Goal: Task Accomplishment & Management: Manage account settings

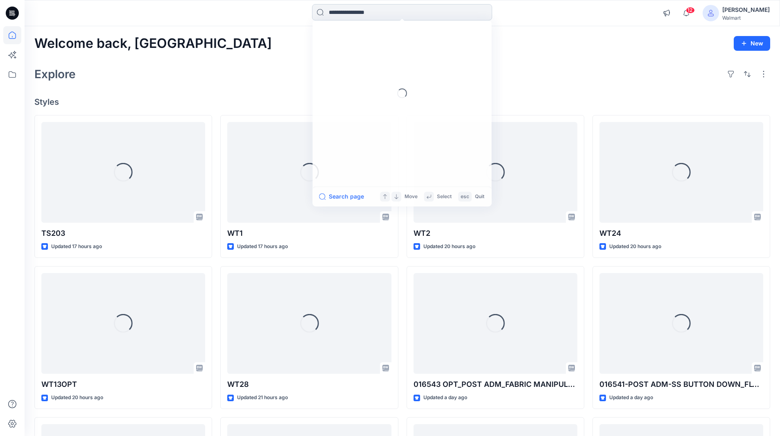
click at [352, 13] on input at bounding box center [402, 12] width 180 height 16
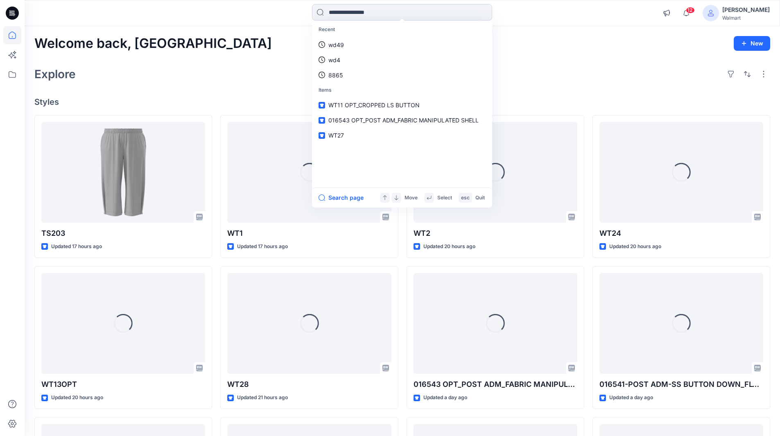
paste input "**********"
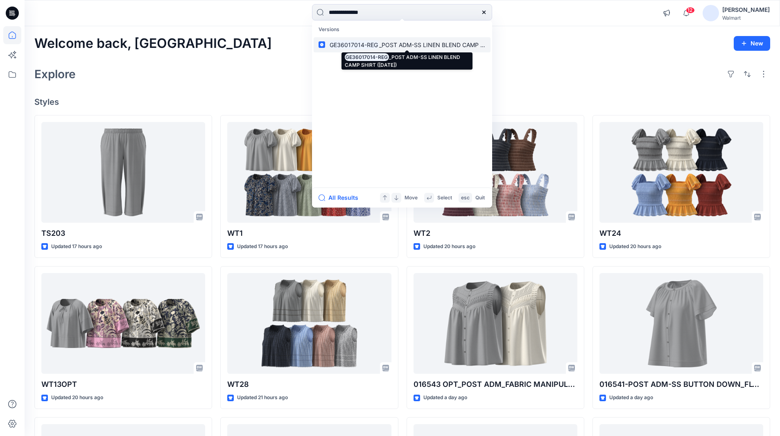
type input "**********"
click at [370, 44] on mark "GE36017014-REG" at bounding box center [353, 44] width 51 height 9
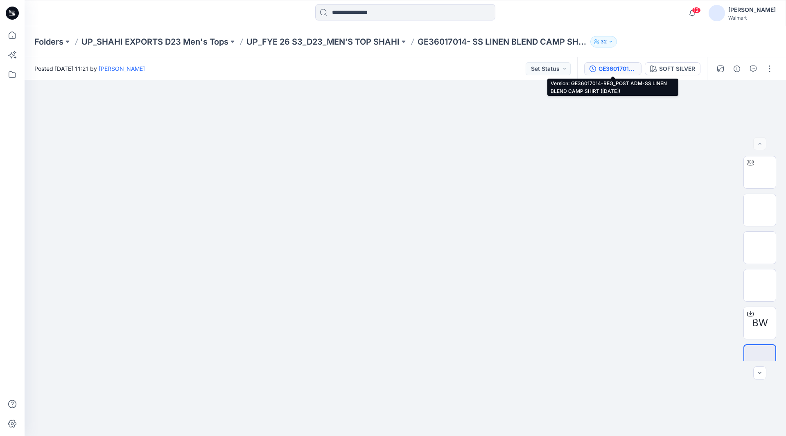
click at [616, 68] on div "GE36017014-REG_POST ADM-SS LINEN BLEND CAMP SHIRT (20-11-24)" at bounding box center [617, 68] width 38 height 9
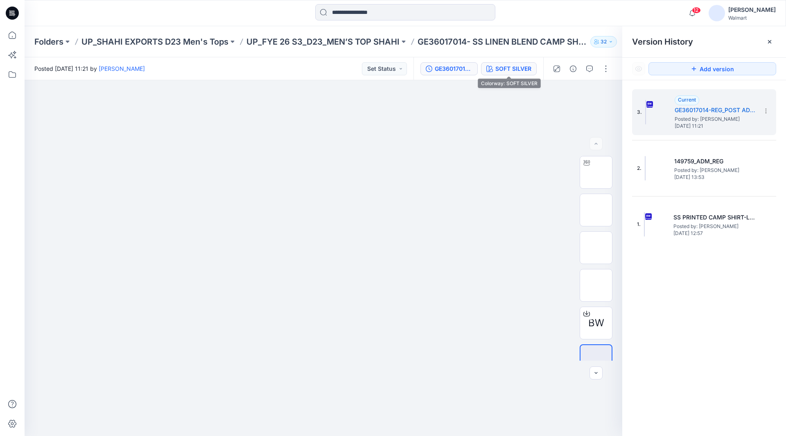
click at [521, 68] on div "SOFT SILVER" at bounding box center [513, 68] width 36 height 9
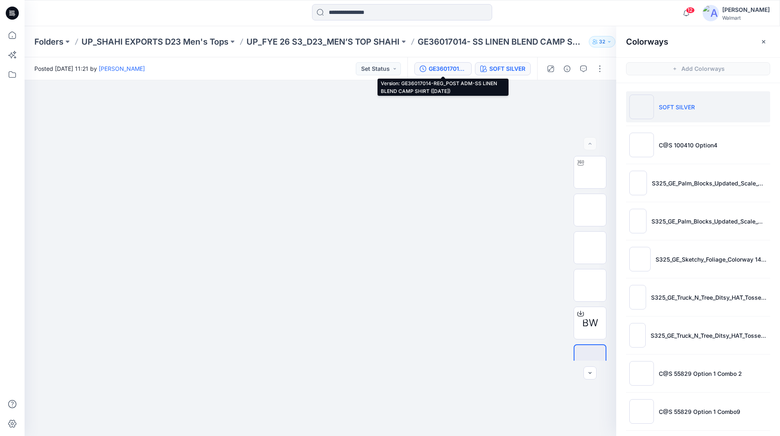
click at [448, 68] on div "GE36017014-REG_POST ADM-SS LINEN BLEND CAMP SHIRT (20-11-24)" at bounding box center [448, 68] width 38 height 9
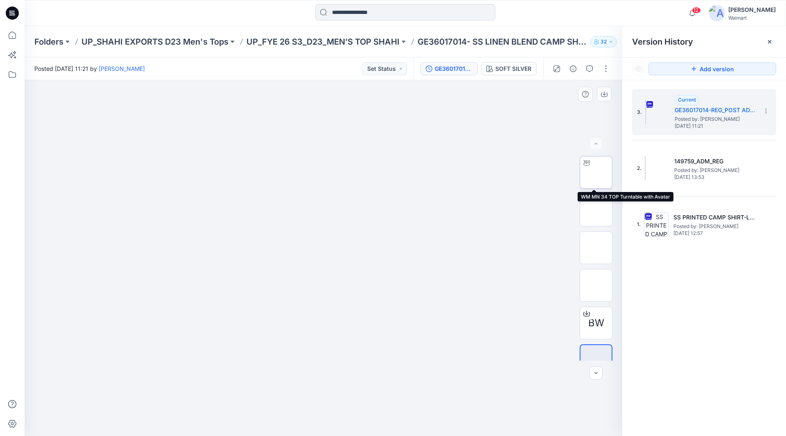
click at [596, 172] on img at bounding box center [596, 172] width 0 height 0
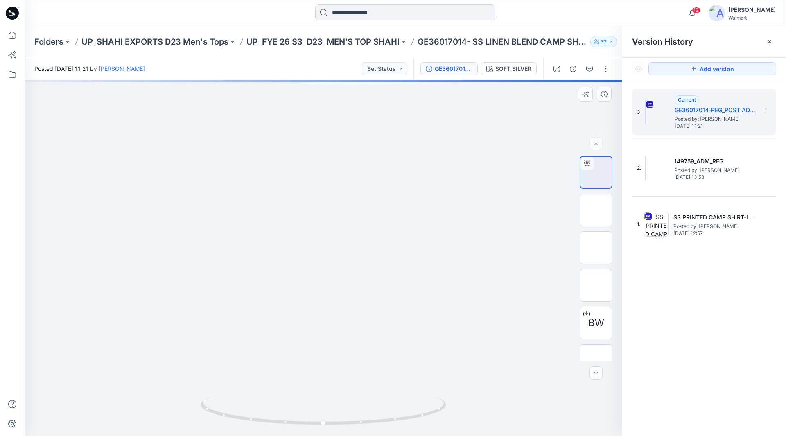
drag, startPoint x: 328, startPoint y: 251, endPoint x: 329, endPoint y: 323, distance: 71.6
click at [329, 60] on img at bounding box center [310, 60] width 689 height 0
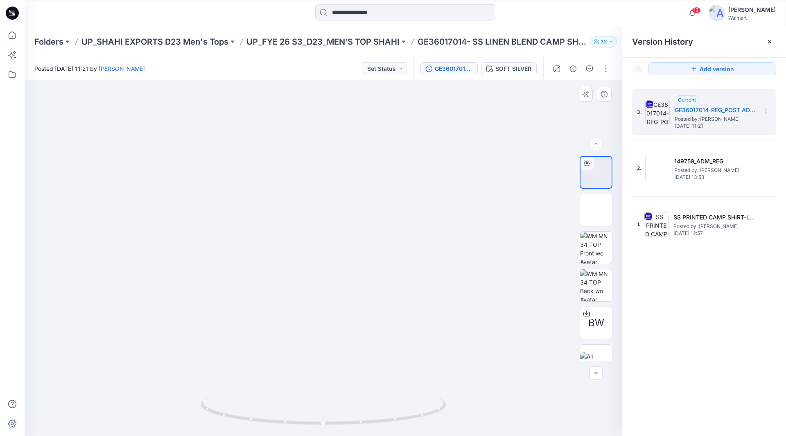
drag, startPoint x: 332, startPoint y: 311, endPoint x: 325, endPoint y: 207, distance: 104.2
drag, startPoint x: 310, startPoint y: 263, endPoint x: 316, endPoint y: 222, distance: 41.0
click at [719, 284] on div "3. Current GE36017014-REG_POST ADM-SS LINEN BLEND CAMP SHIRT (20-11-24) Posted …" at bounding box center [704, 264] width 164 height 368
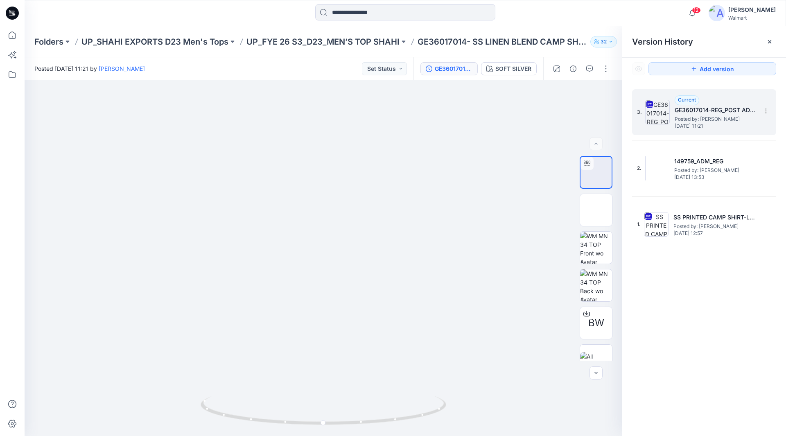
click at [693, 113] on h5 "GE36017014-REG_POST ADM-SS LINEN BLEND CAMP SHIRT (20-11-24)" at bounding box center [716, 110] width 82 height 10
click at [660, 115] on img at bounding box center [657, 112] width 25 height 25
click at [366, 14] on input at bounding box center [405, 12] width 180 height 16
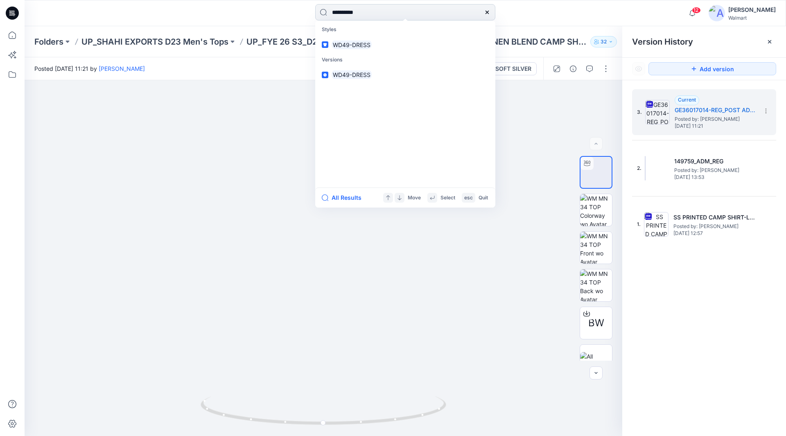
type input "**********"
click at [360, 46] on mark "WD49-DRESS" at bounding box center [352, 44] width 40 height 9
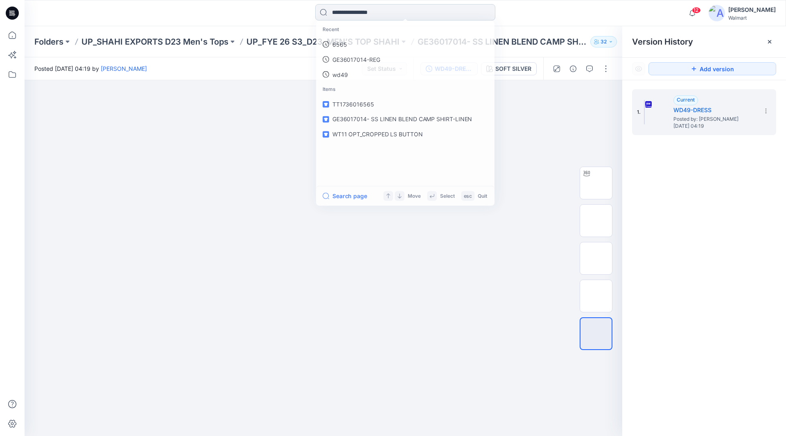
click at [392, 8] on input at bounding box center [405, 12] width 180 height 16
click at [412, 133] on span "GE36017014- SS LINEN BLEND CAMP SHIRT-LINEN" at bounding box center [402, 135] width 141 height 7
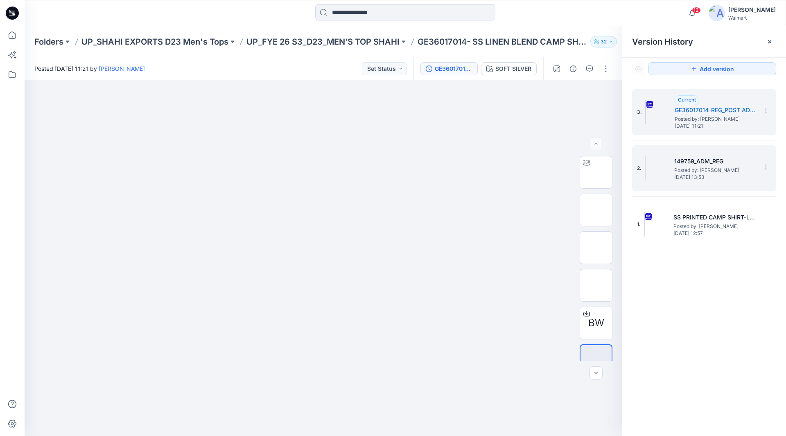
click at [679, 164] on h5 "149759_ADM_REG" at bounding box center [715, 161] width 82 height 10
click at [692, 112] on h5 "GE36017014-REG_POST ADM-SS LINEN BLEND CAMP SHIRT (20-11-24)" at bounding box center [716, 110] width 82 height 10
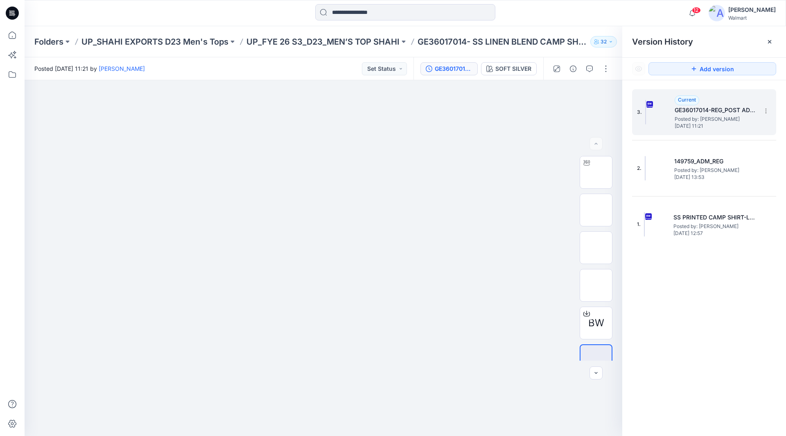
click at [705, 111] on h5 "GE36017014-REG_POST ADM-SS LINEN BLEND CAMP SHIRT (20-11-24)" at bounding box center [716, 110] width 82 height 10
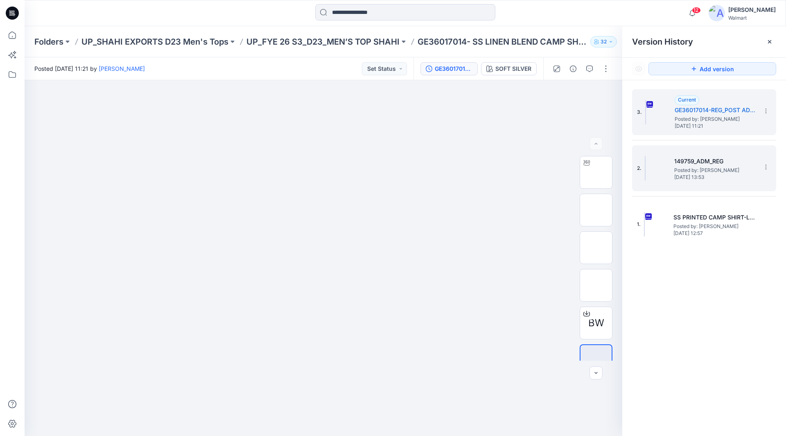
click at [702, 165] on h5 "149759_ADM_REG" at bounding box center [715, 161] width 82 height 10
click at [699, 117] on span "Posted by: [PERSON_NAME]" at bounding box center [716, 119] width 82 height 8
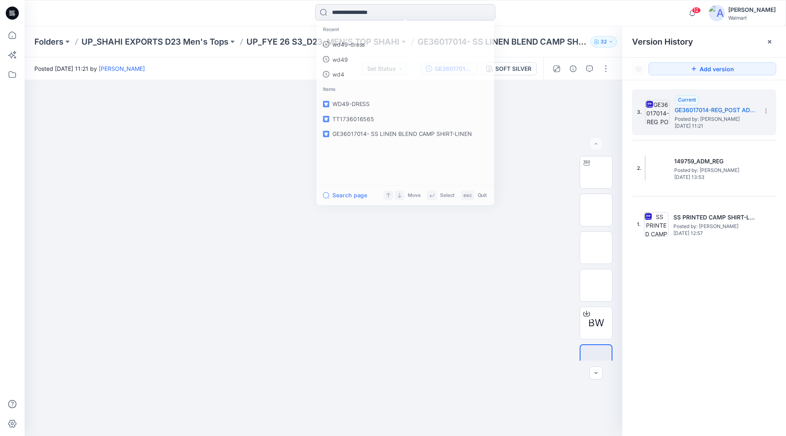
click at [394, 14] on input at bounding box center [405, 12] width 180 height 16
click at [367, 45] on link "wd49-dress" at bounding box center [405, 44] width 177 height 15
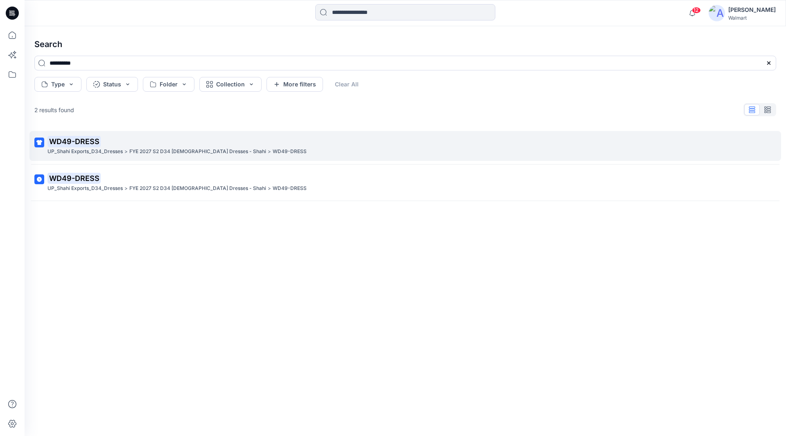
click at [88, 143] on mark "WD49-DRESS" at bounding box center [73, 140] width 53 height 11
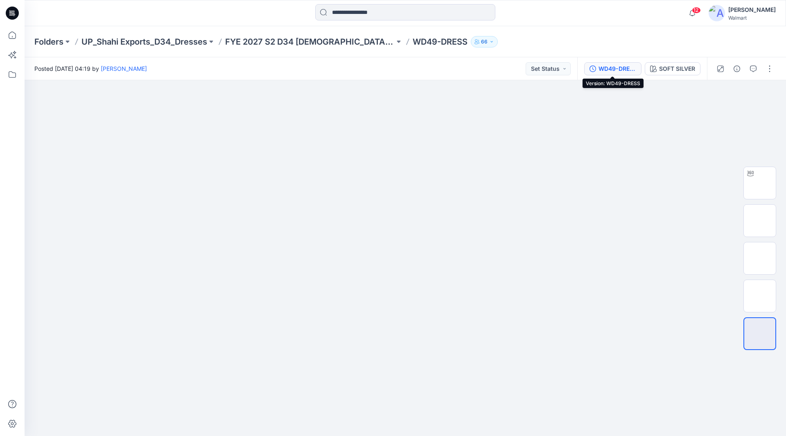
click at [603, 67] on div "WD49-DRESS" at bounding box center [617, 68] width 38 height 9
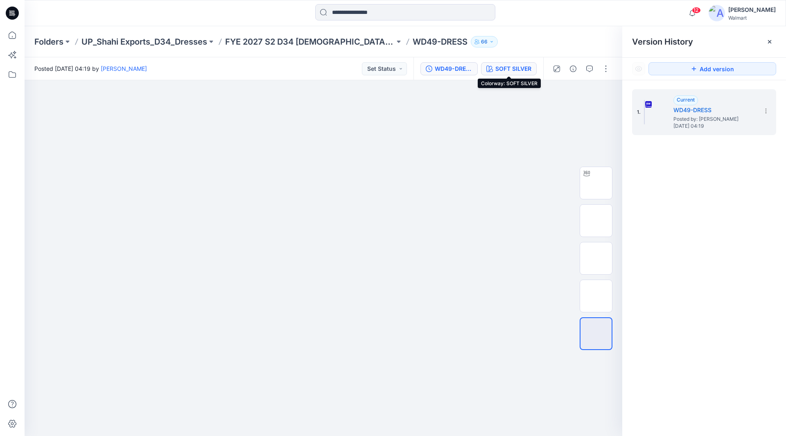
click at [512, 68] on div "SOFT SILVER" at bounding box center [513, 68] width 36 height 9
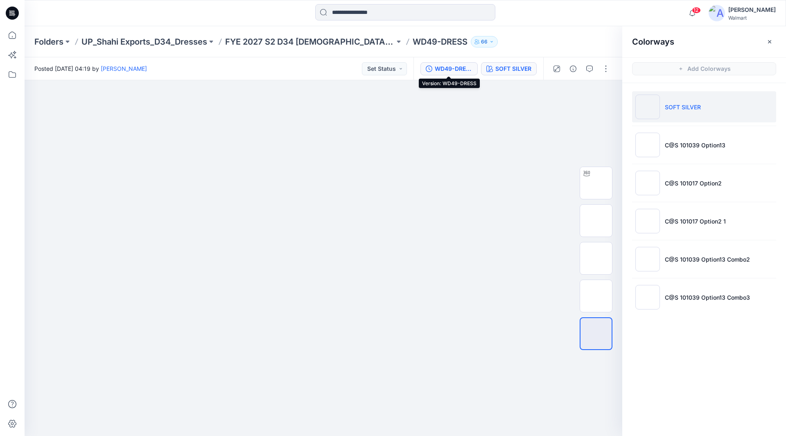
click at [454, 66] on div "WD49-DRESS" at bounding box center [454, 68] width 38 height 9
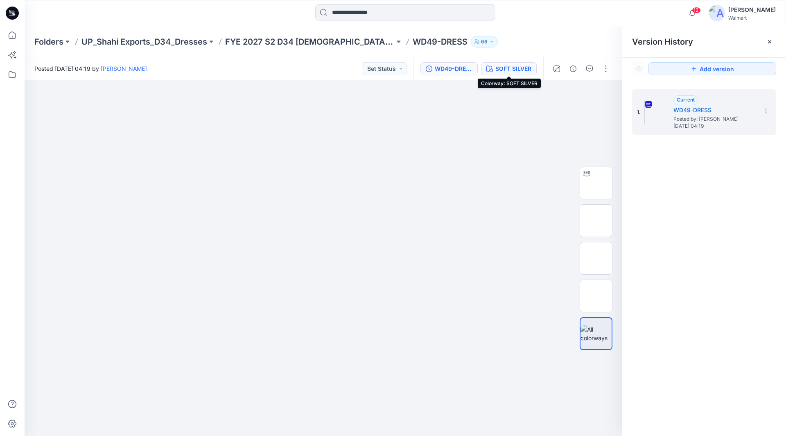
click at [510, 67] on div "SOFT SILVER" at bounding box center [513, 68] width 36 height 9
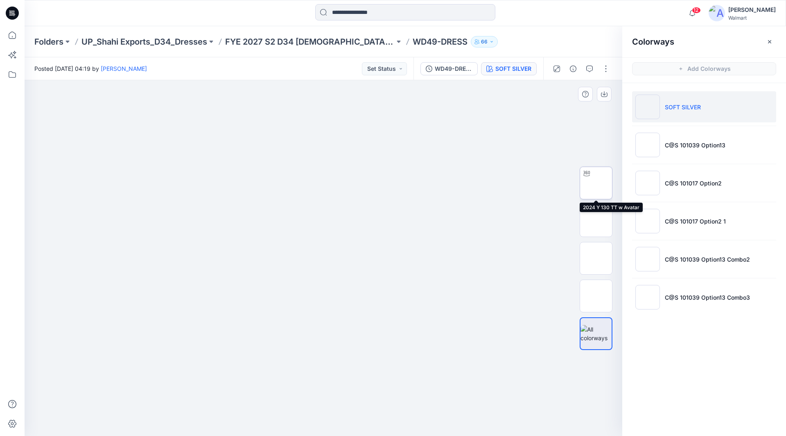
click at [596, 183] on img at bounding box center [596, 183] width 0 height 0
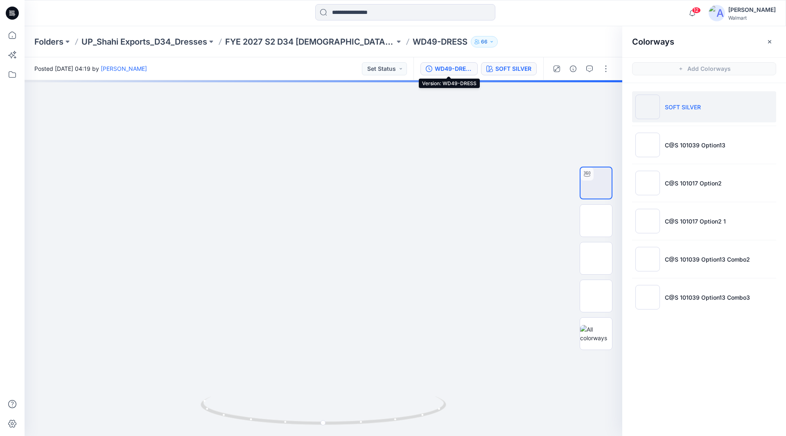
click at [450, 66] on div "WD49-DRESS" at bounding box center [454, 68] width 38 height 9
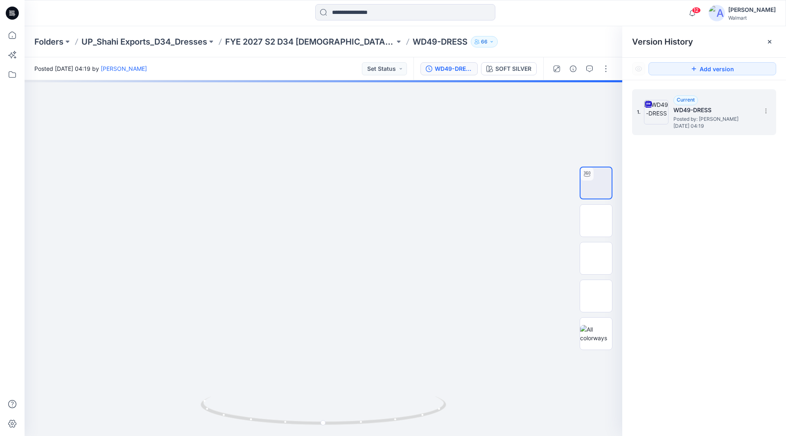
click at [678, 117] on span "Posted by: [PERSON_NAME]" at bounding box center [714, 119] width 82 height 8
drag, startPoint x: 356, startPoint y: 249, endPoint x: 363, endPoint y: 196, distance: 54.1
click at [14, 54] on icon at bounding box center [12, 55] width 18 height 18
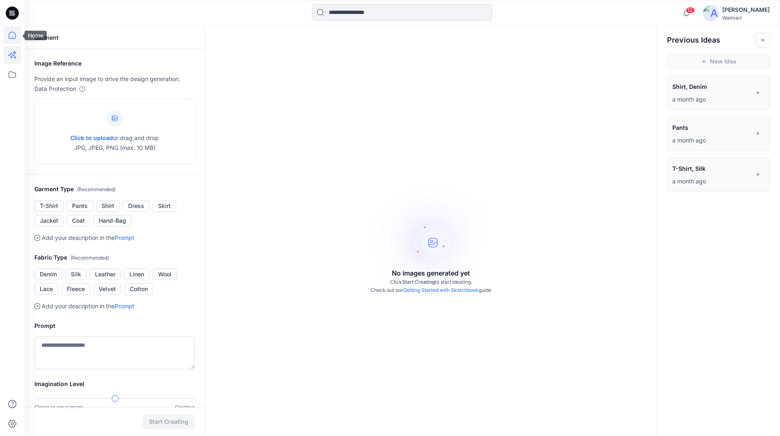
click at [13, 36] on icon at bounding box center [12, 35] width 18 height 18
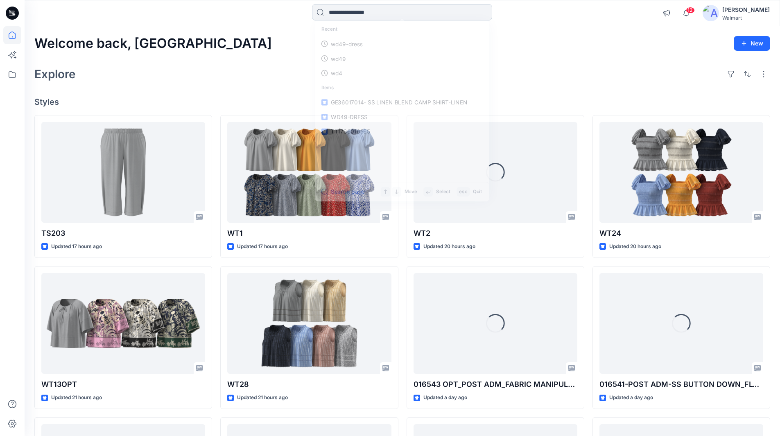
click at [372, 14] on input at bounding box center [402, 12] width 180 height 16
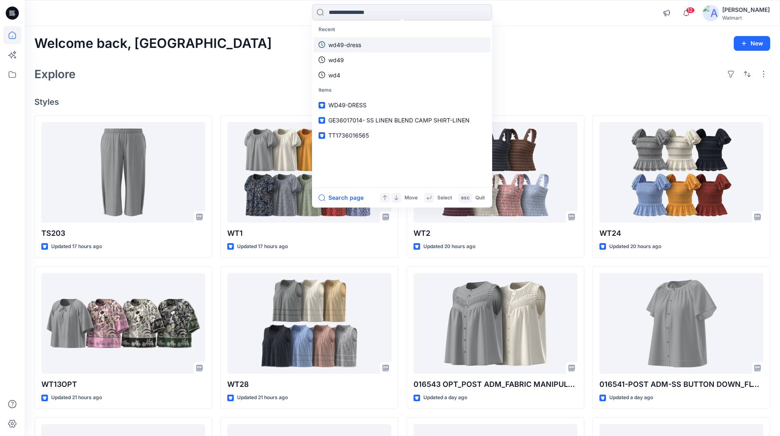
click at [353, 45] on p "wd49-dress" at bounding box center [344, 45] width 33 height 9
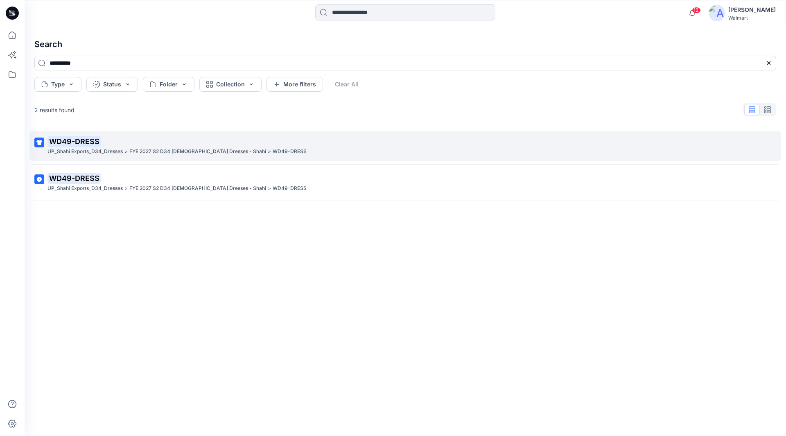
click at [80, 142] on mark "WD49-DRESS" at bounding box center [73, 140] width 53 height 11
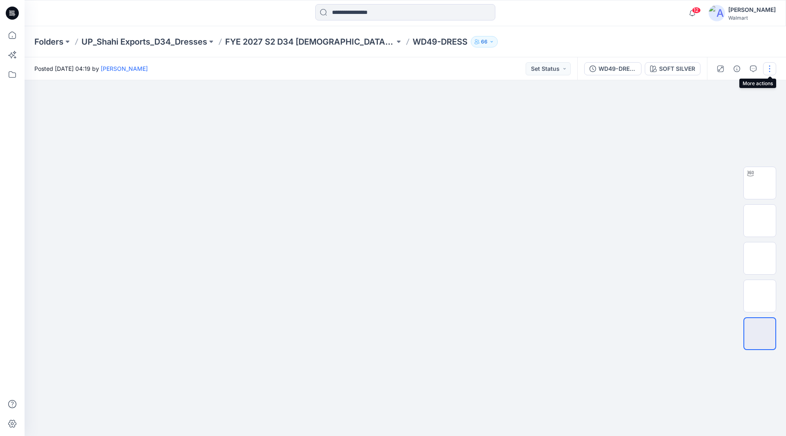
click at [771, 68] on button "button" at bounding box center [769, 68] width 13 height 13
click at [716, 110] on p "Edit" at bounding box center [717, 110] width 10 height 9
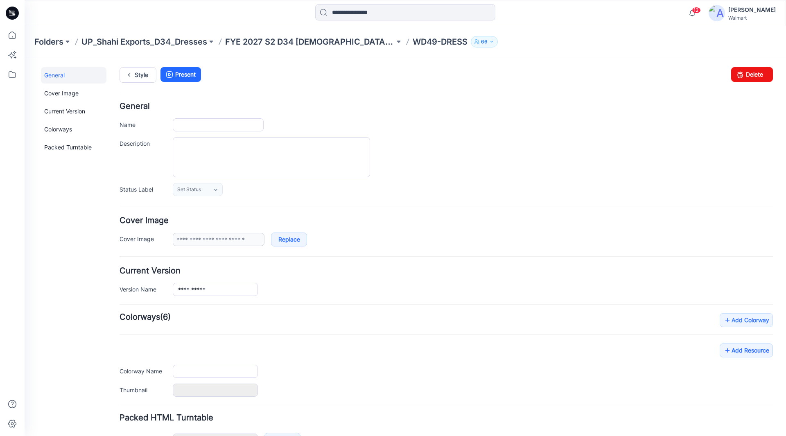
type input "**********"
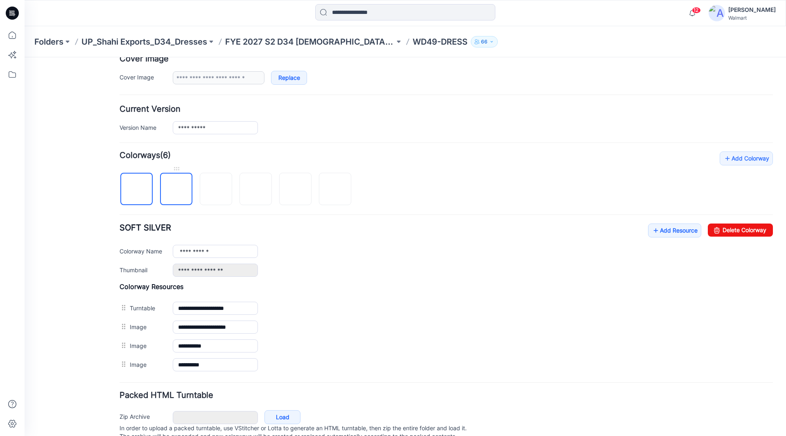
scroll to position [164, 0]
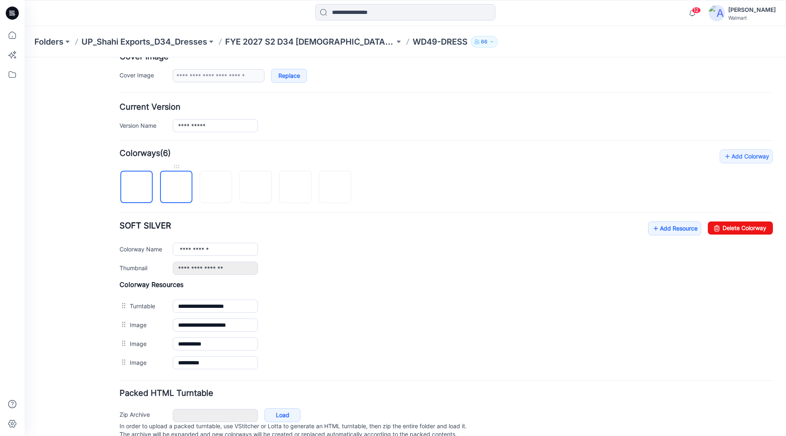
click at [176, 187] on img at bounding box center [176, 187] width 0 height 0
click at [216, 187] on img at bounding box center [216, 187] width 0 height 0
click at [256, 187] on img at bounding box center [256, 187] width 0 height 0
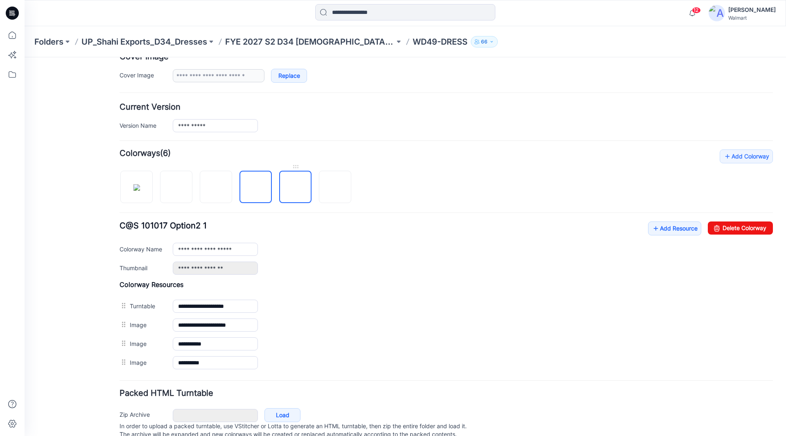
click at [296, 187] on img at bounding box center [296, 187] width 0 height 0
click at [335, 187] on img at bounding box center [335, 187] width 0 height 0
click at [139, 184] on img at bounding box center [136, 187] width 7 height 7
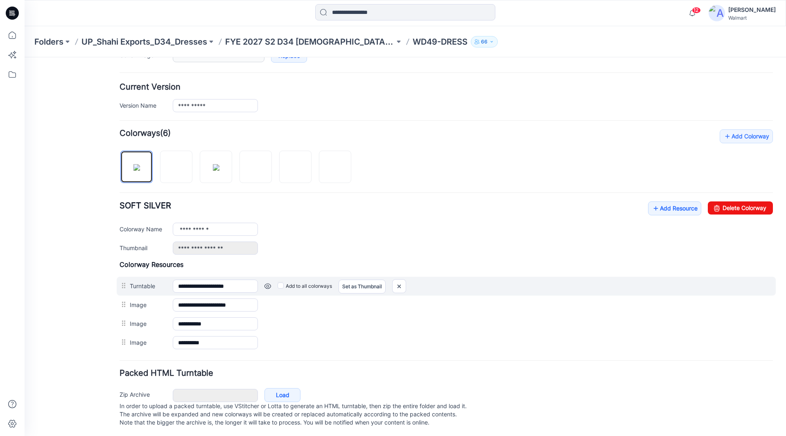
scroll to position [194, 0]
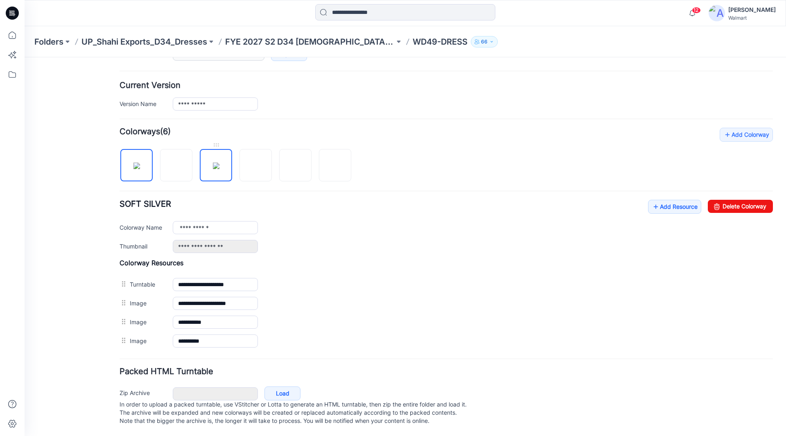
click at [219, 162] on img at bounding box center [216, 165] width 7 height 7
click at [173, 162] on img at bounding box center [176, 165] width 7 height 7
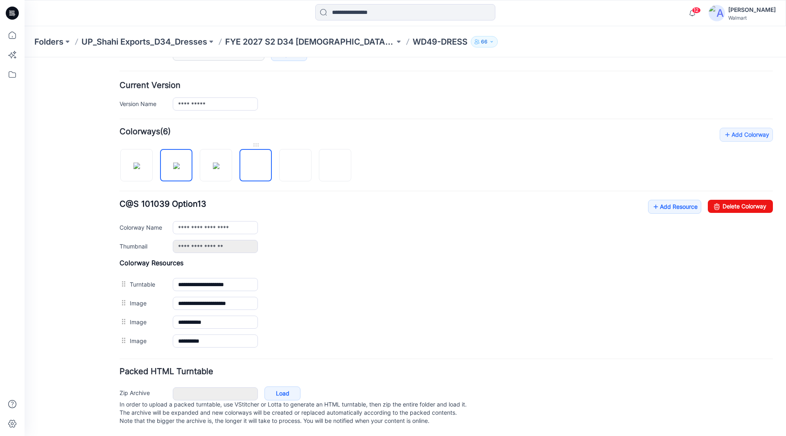
click at [256, 166] on img at bounding box center [256, 166] width 0 height 0
click at [296, 166] on img at bounding box center [296, 166] width 0 height 0
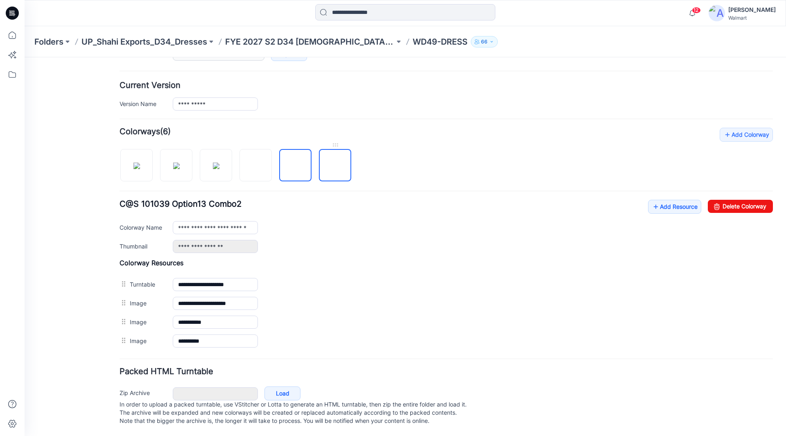
click at [335, 166] on img at bounding box center [335, 166] width 0 height 0
type input "**********"
click at [11, 33] on icon at bounding box center [12, 35] width 18 height 18
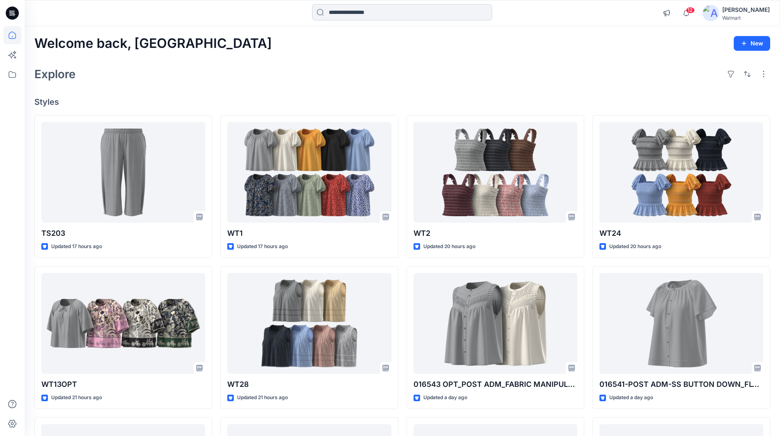
click at [432, 13] on input at bounding box center [402, 12] width 180 height 16
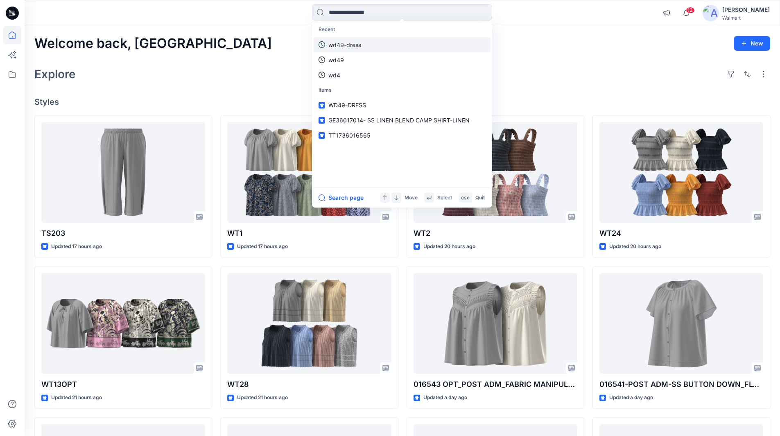
click at [356, 45] on p "wd49-dress" at bounding box center [344, 45] width 33 height 9
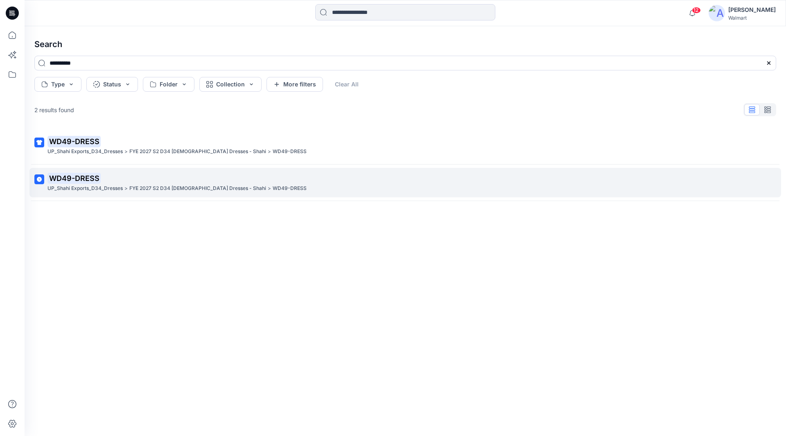
click at [84, 177] on mark "WD49-DRESS" at bounding box center [73, 177] width 53 height 11
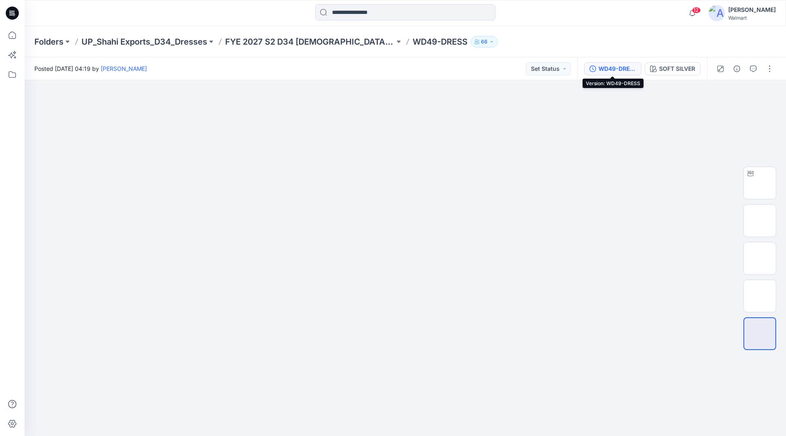
click at [605, 67] on div "WD49-DRESS" at bounding box center [617, 68] width 38 height 9
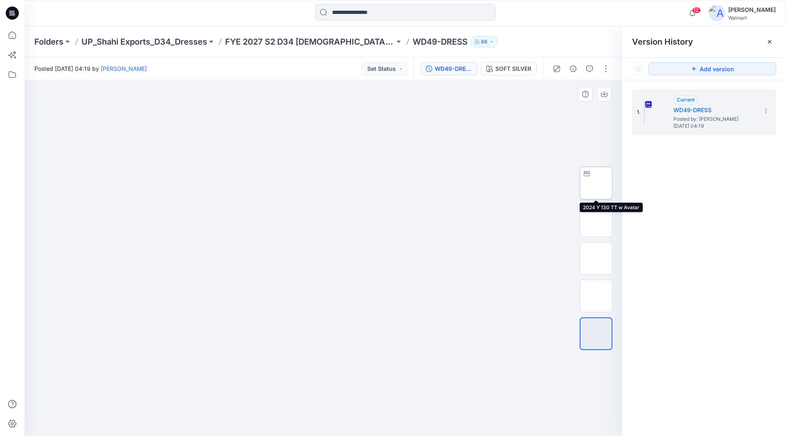
click at [593, 174] on div at bounding box center [586, 173] width 13 height 13
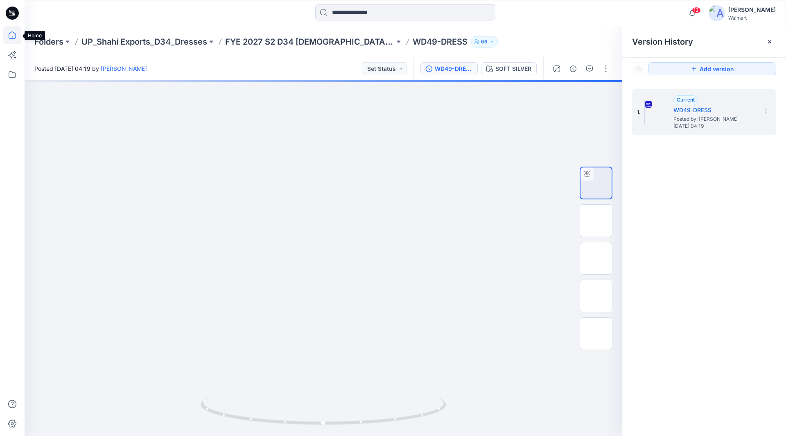
click at [12, 32] on icon at bounding box center [12, 35] width 18 height 18
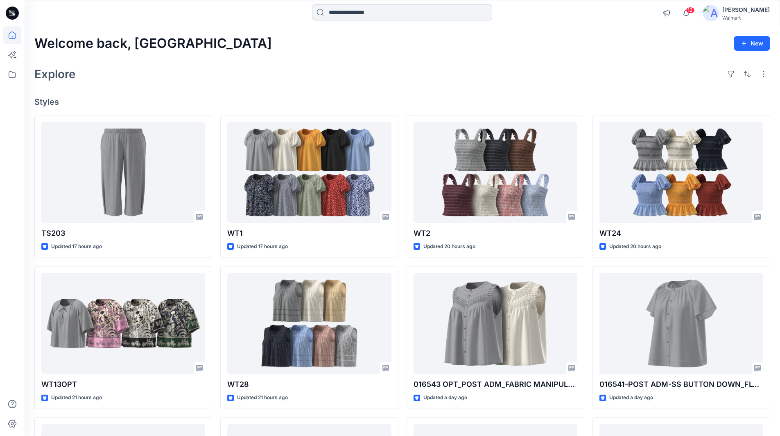
click at [374, 16] on input at bounding box center [402, 12] width 180 height 16
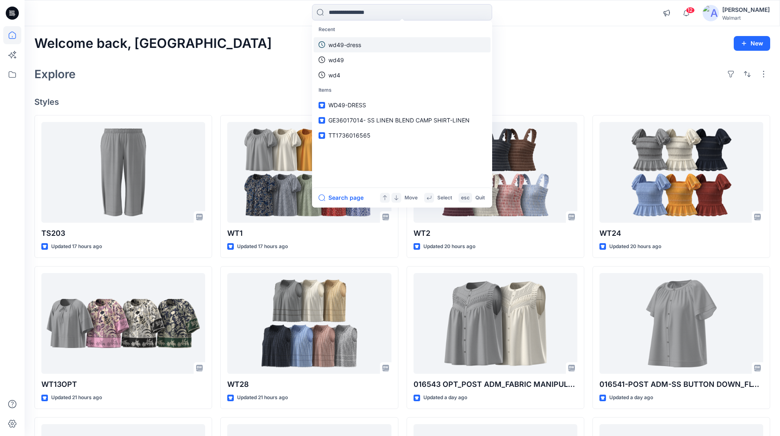
click at [346, 43] on p "wd49-dress" at bounding box center [344, 45] width 33 height 9
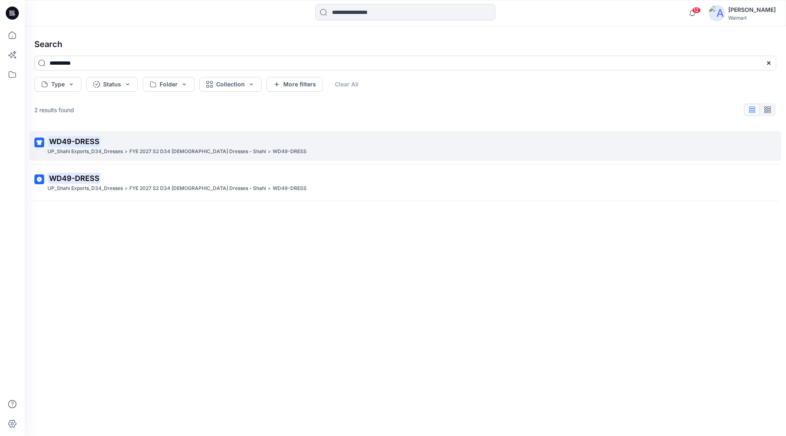
click at [93, 142] on mark "WD49-DRESS" at bounding box center [73, 140] width 53 height 11
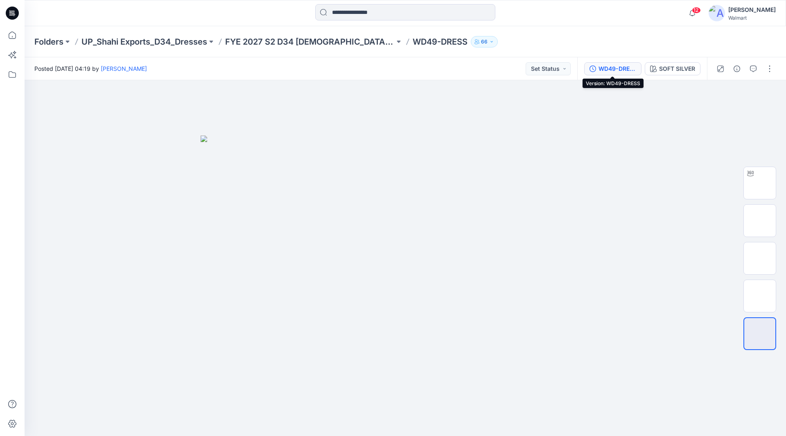
click at [623, 69] on div "WD49-DRESS" at bounding box center [617, 68] width 38 height 9
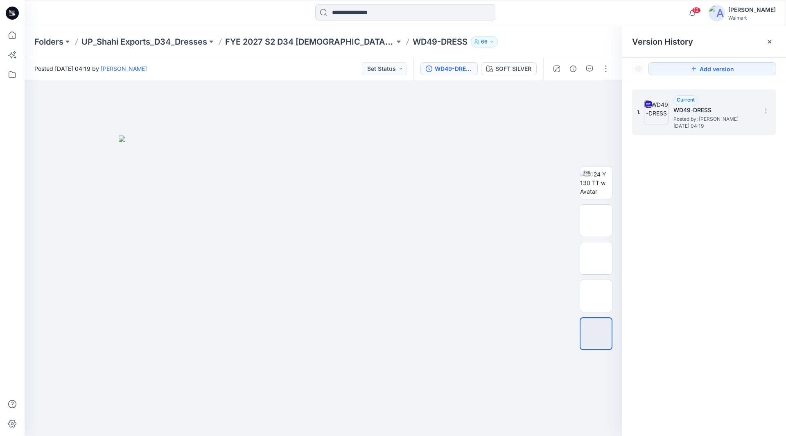
click at [693, 111] on h5 "WD49-DRESS" at bounding box center [714, 110] width 82 height 10
click at [765, 111] on icon at bounding box center [765, 111] width 0 height 0
click at [704, 125] on span "Download Source BW File" at bounding box center [724, 127] width 68 height 10
click at [763, 109] on icon at bounding box center [766, 111] width 7 height 7
click at [607, 69] on button "button" at bounding box center [605, 68] width 13 height 13
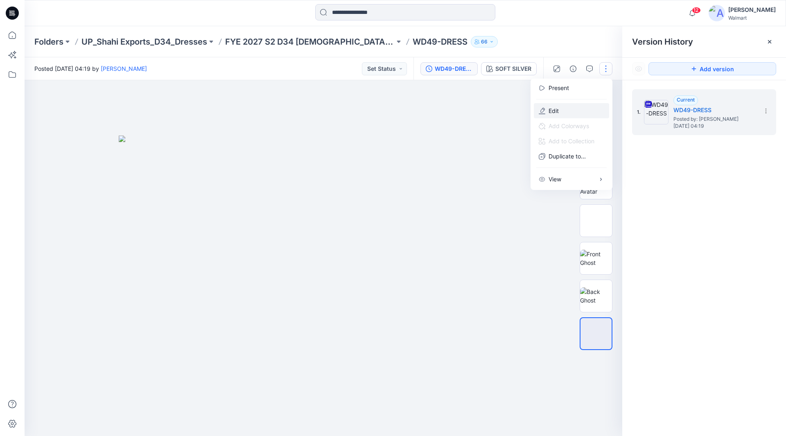
click at [552, 112] on p "Edit" at bounding box center [553, 110] width 10 height 9
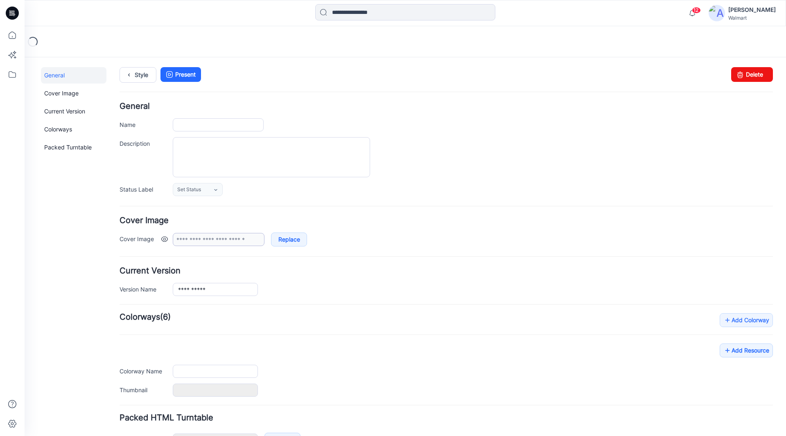
type input "**********"
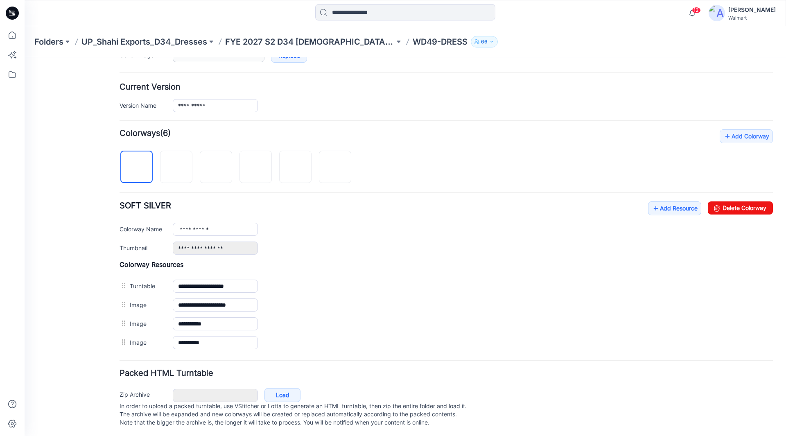
scroll to position [194, 0]
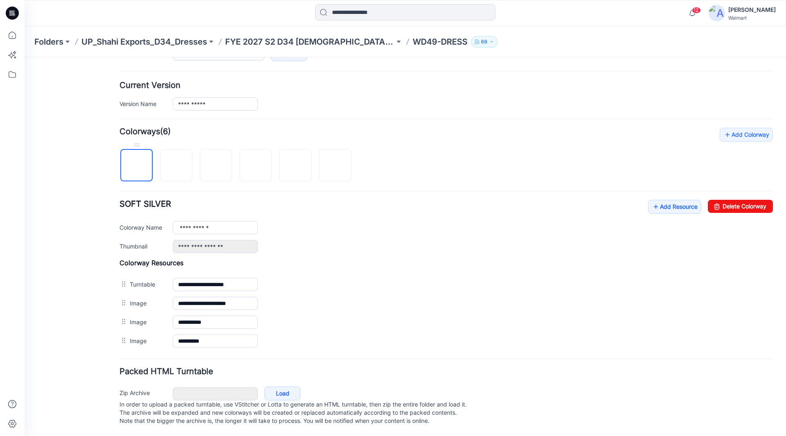
click at [137, 166] on img at bounding box center [137, 166] width 0 height 0
click at [177, 162] on img at bounding box center [176, 165] width 7 height 7
click at [216, 166] on img at bounding box center [216, 166] width 0 height 0
click at [253, 162] on img at bounding box center [256, 165] width 7 height 7
click at [293, 162] on img at bounding box center [295, 165] width 7 height 7
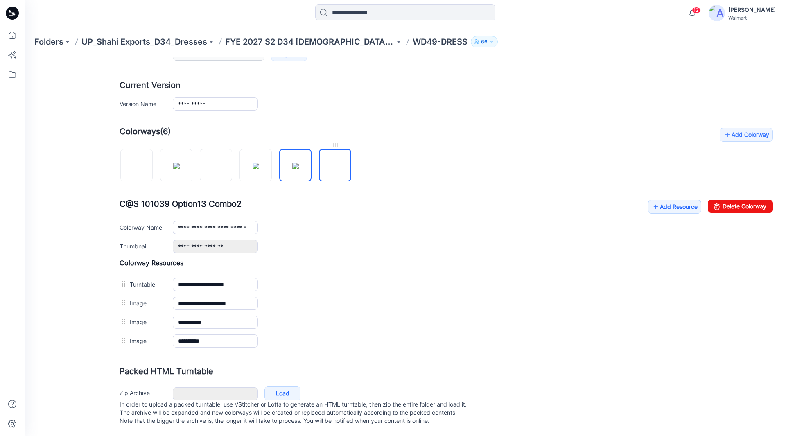
click at [335, 166] on img at bounding box center [335, 166] width 0 height 0
type input "**********"
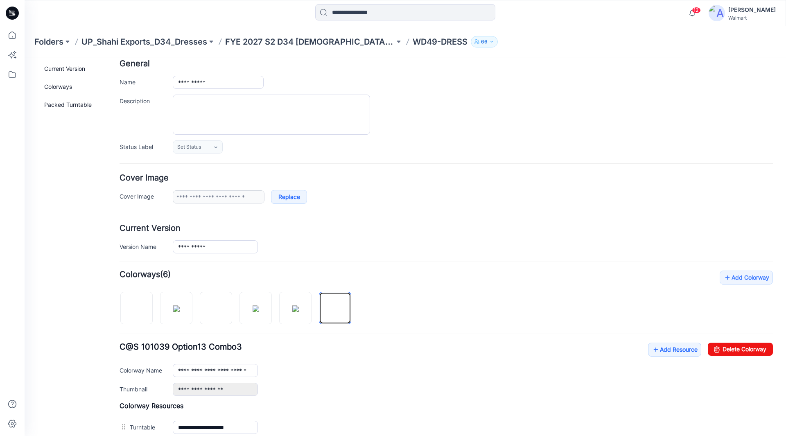
scroll to position [0, 0]
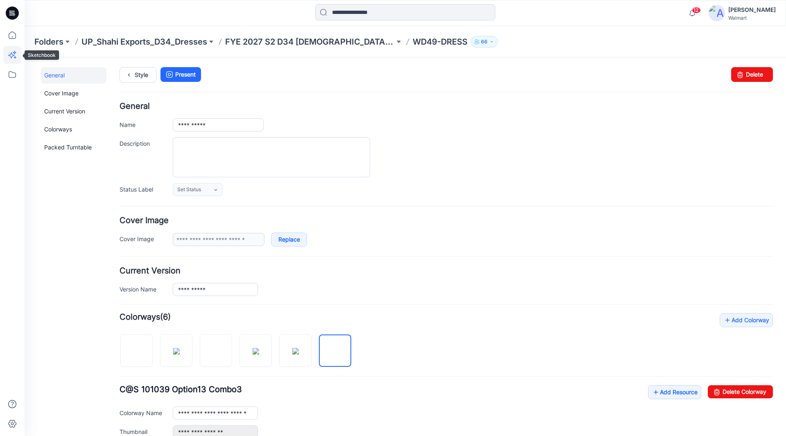
click at [14, 52] on icon at bounding box center [15, 53] width 4 height 4
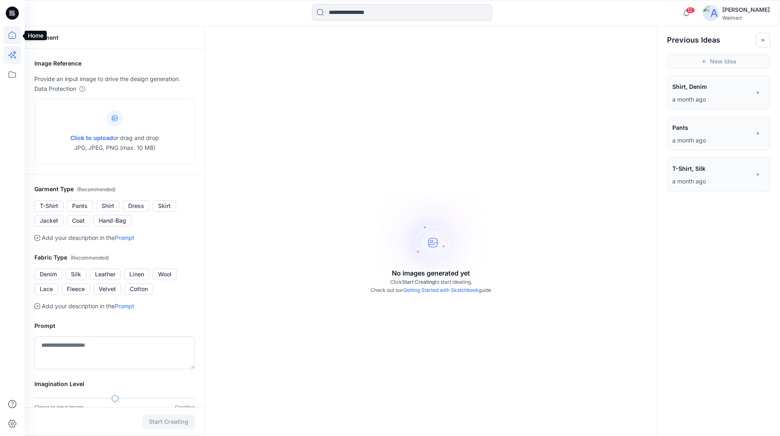
click at [16, 36] on icon at bounding box center [12, 35] width 7 height 7
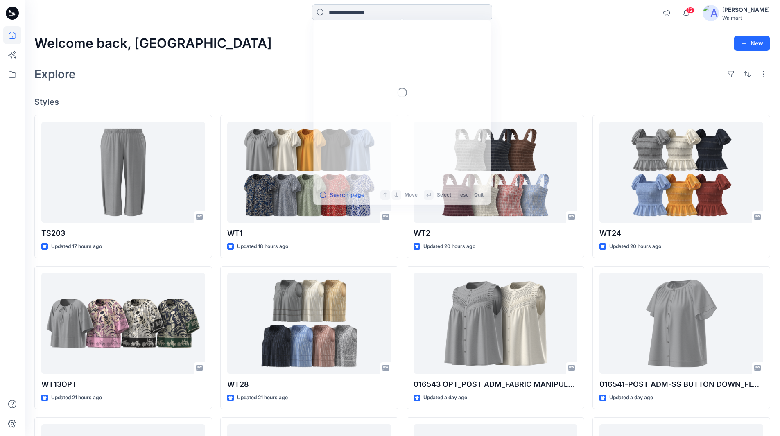
click at [384, 11] on input at bounding box center [402, 12] width 180 height 16
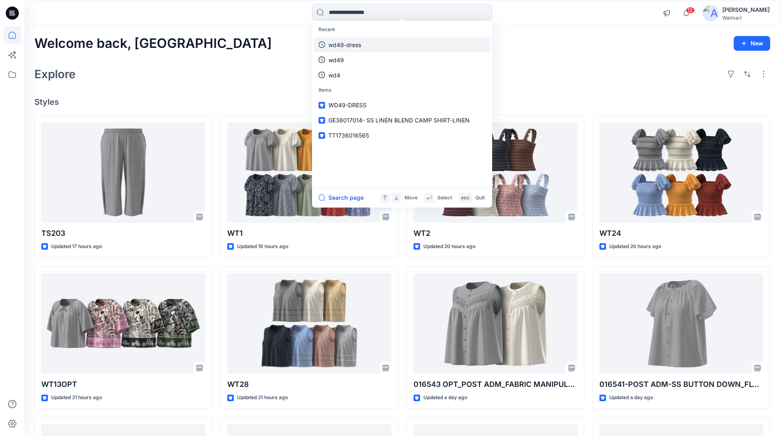
click at [341, 43] on p "wd49-dress" at bounding box center [344, 45] width 33 height 9
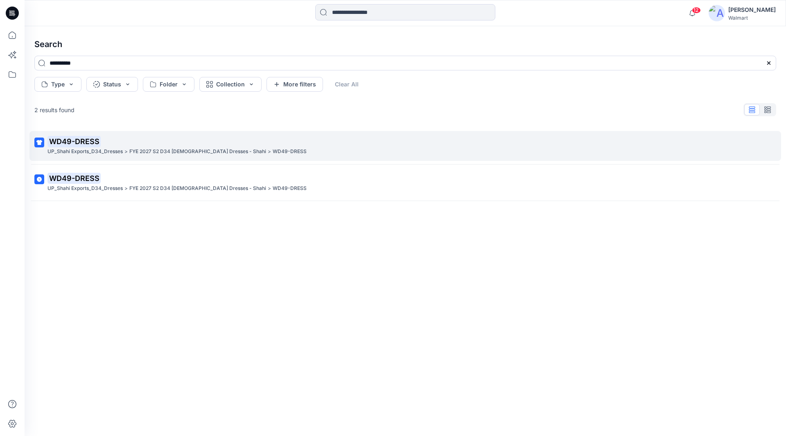
click at [92, 142] on mark "WD49-DRESS" at bounding box center [73, 140] width 53 height 11
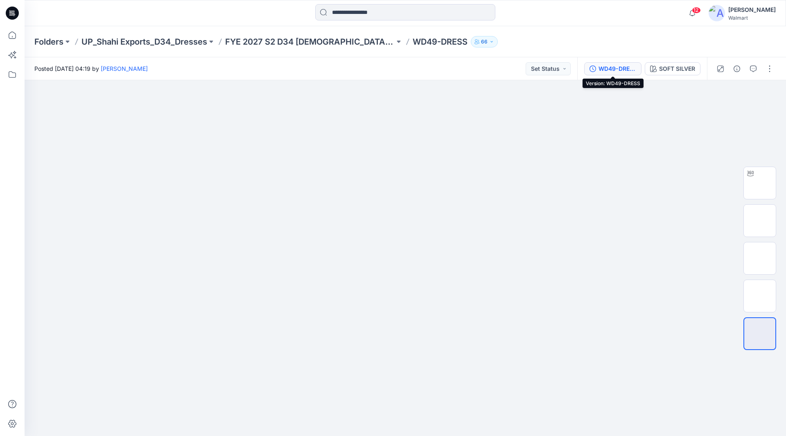
click at [616, 68] on div "WD49-DRESS" at bounding box center [617, 68] width 38 height 9
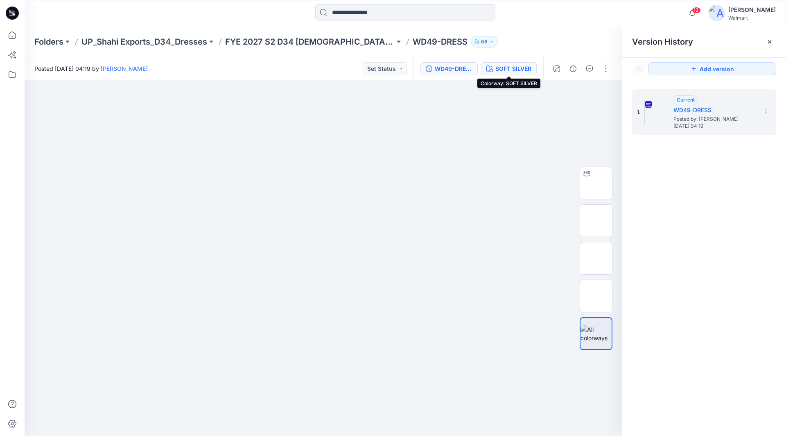
click at [512, 70] on div "SOFT SILVER" at bounding box center [513, 68] width 36 height 9
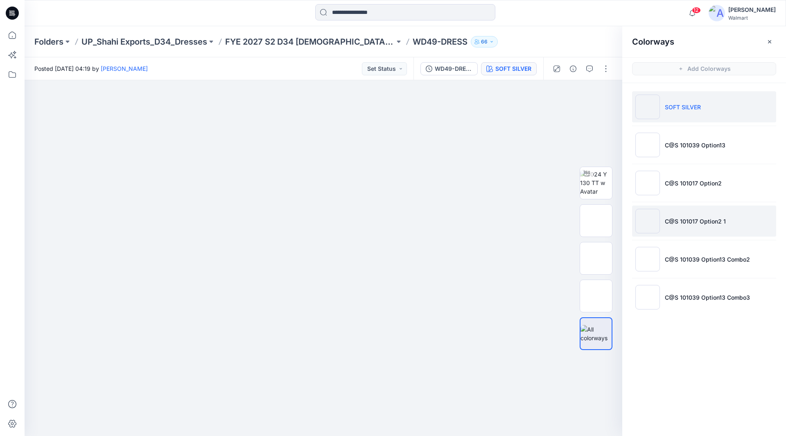
click at [649, 220] on img at bounding box center [647, 221] width 25 height 25
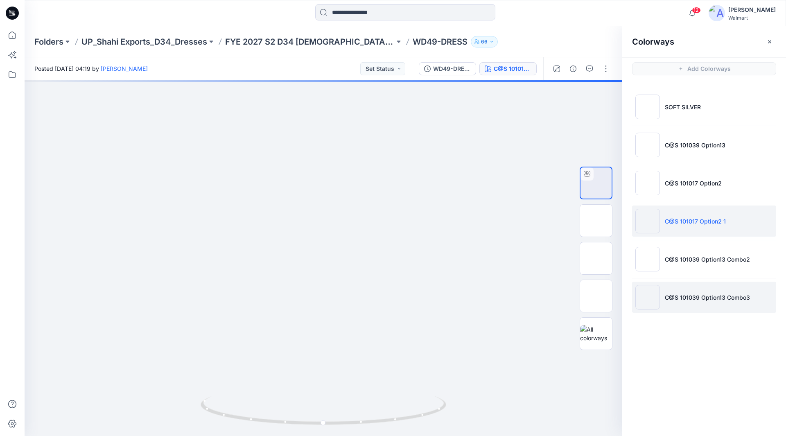
click at [652, 296] on img at bounding box center [647, 297] width 25 height 25
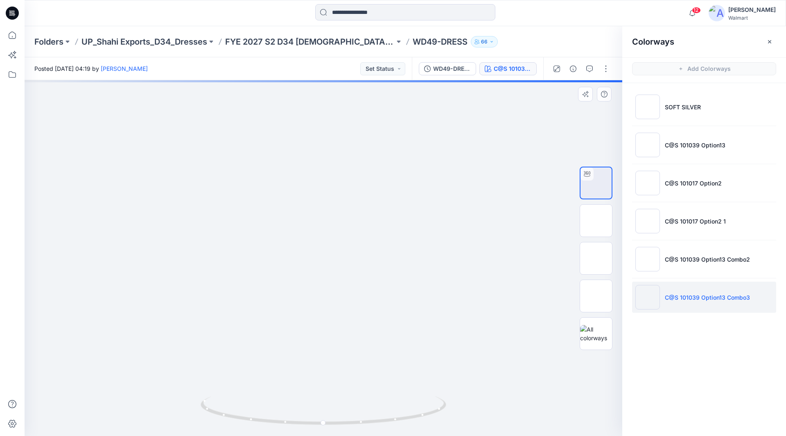
drag, startPoint x: 344, startPoint y: 316, endPoint x: 336, endPoint y: 193, distance: 123.4
drag, startPoint x: 342, startPoint y: 293, endPoint x: 339, endPoint y: 224, distance: 68.8
drag, startPoint x: 350, startPoint y: 287, endPoint x: 354, endPoint y: 275, distance: 12.6
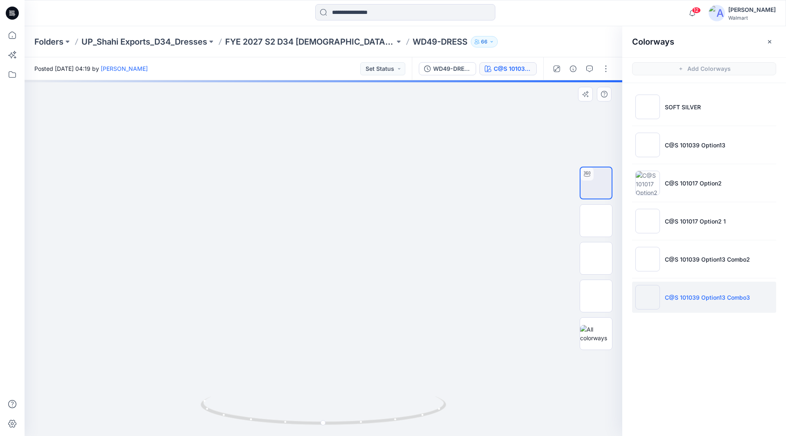
drag, startPoint x: 325, startPoint y: 206, endPoint x: 328, endPoint y: 306, distance: 99.9
drag, startPoint x: 329, startPoint y: 223, endPoint x: 331, endPoint y: 304, distance: 81.1
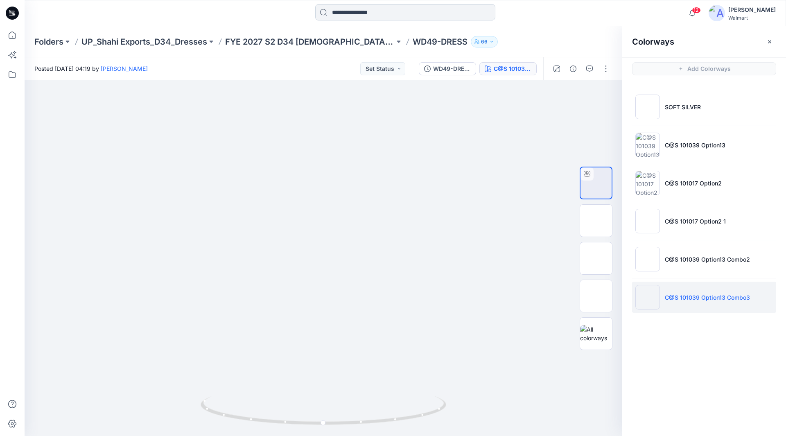
click at [373, 14] on input at bounding box center [405, 12] width 180 height 16
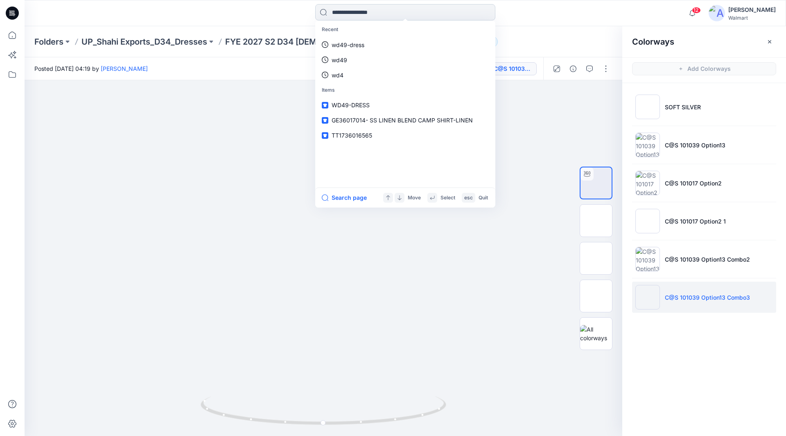
click at [378, 11] on input at bounding box center [405, 12] width 180 height 16
click at [354, 45] on p "wd49-dress" at bounding box center [348, 45] width 33 height 9
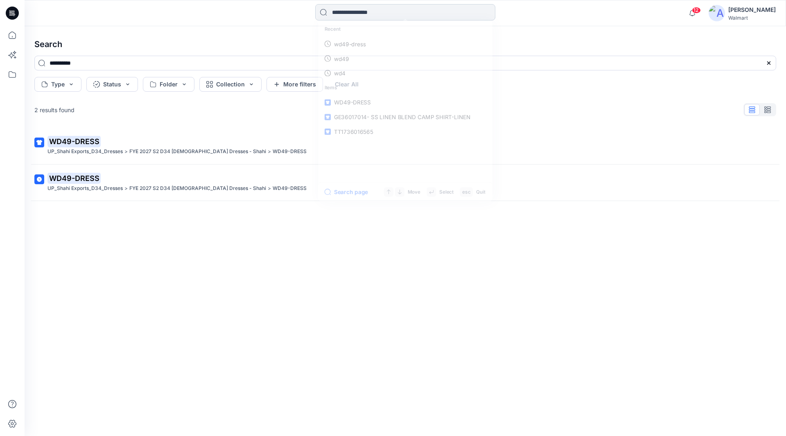
click at [379, 14] on input at bounding box center [405, 12] width 180 height 16
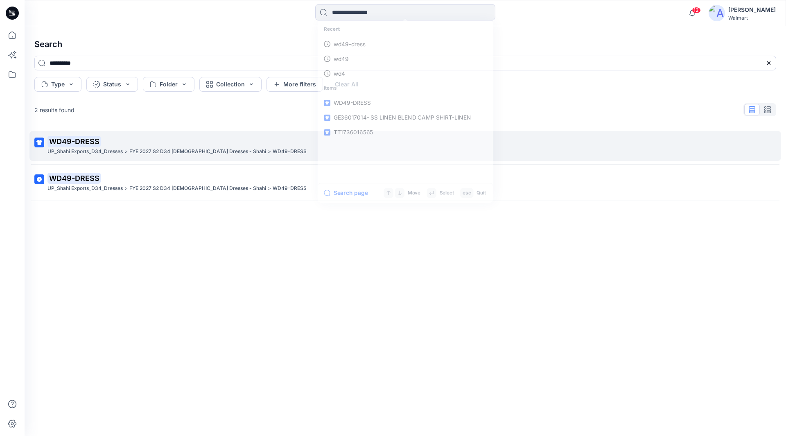
click at [73, 144] on mark "WD49-DRESS" at bounding box center [73, 140] width 53 height 11
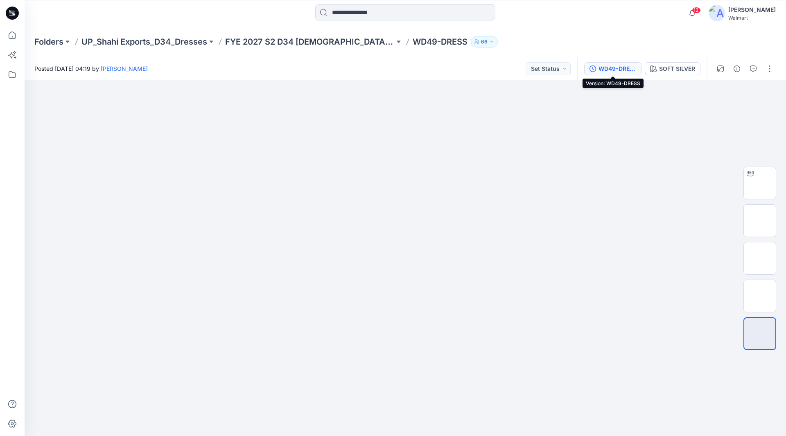
click at [616, 66] on div "WD49-DRESS" at bounding box center [617, 68] width 38 height 9
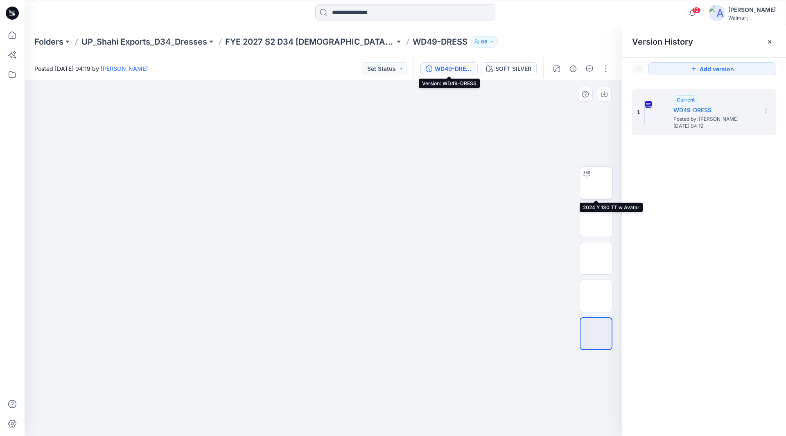
click at [596, 183] on img at bounding box center [596, 183] width 0 height 0
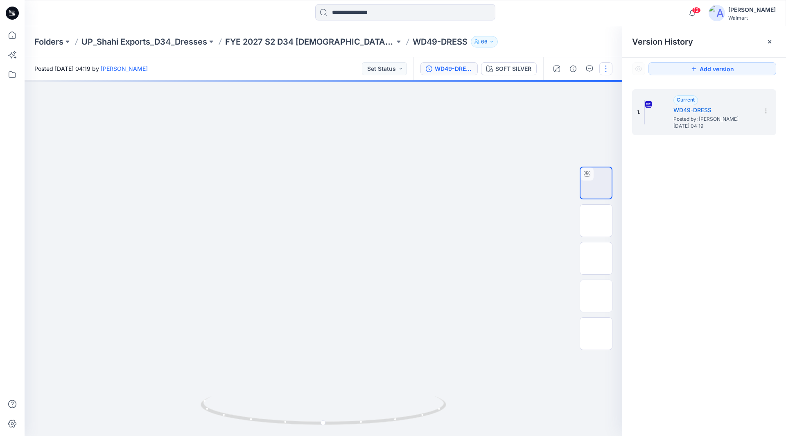
click at [601, 68] on button "button" at bounding box center [605, 68] width 13 height 13
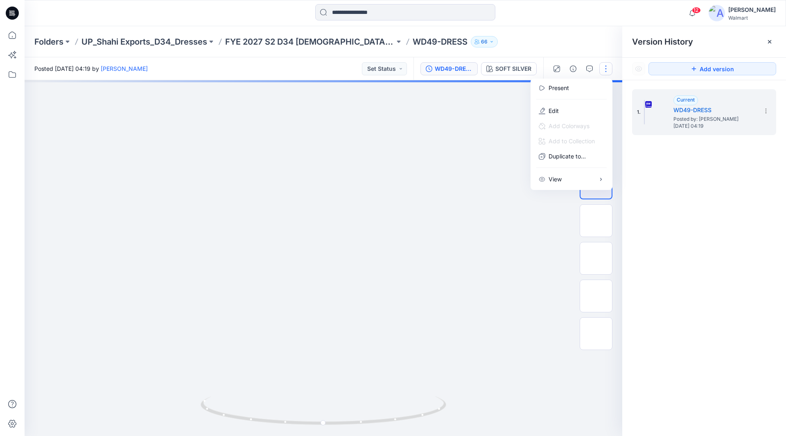
drag, startPoint x: 745, startPoint y: 199, endPoint x: 672, endPoint y: 157, distance: 83.6
click at [745, 199] on div "1. Current WD49-DRESS Posted by: [PERSON_NAME] [DATE] 04:19" at bounding box center [704, 264] width 164 height 368
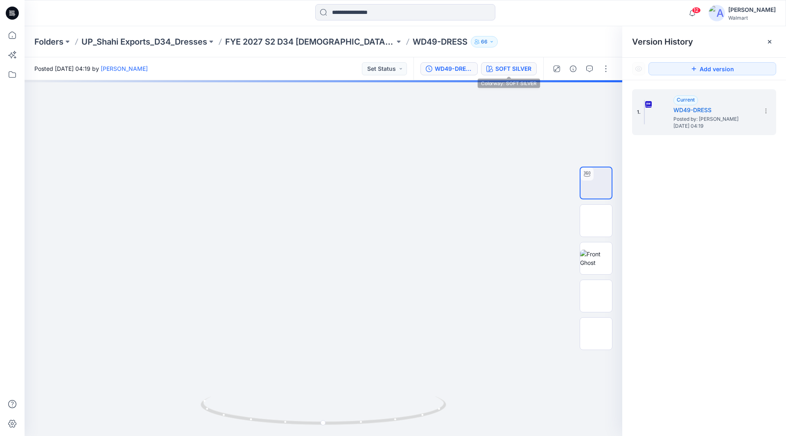
click at [508, 71] on div "SOFT SILVER" at bounding box center [513, 68] width 36 height 9
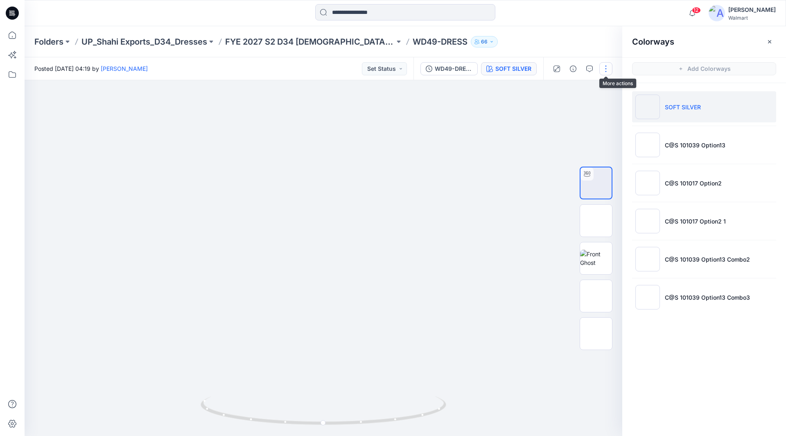
click at [606, 68] on button "button" at bounding box center [605, 68] width 13 height 13
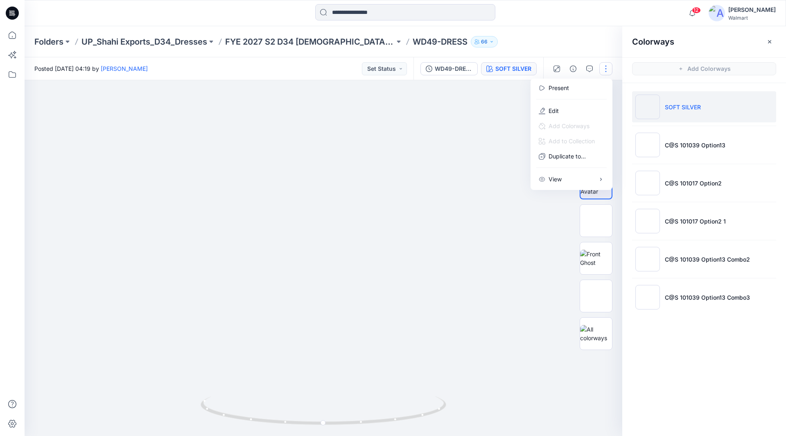
click at [606, 68] on button "button" at bounding box center [605, 68] width 13 height 13
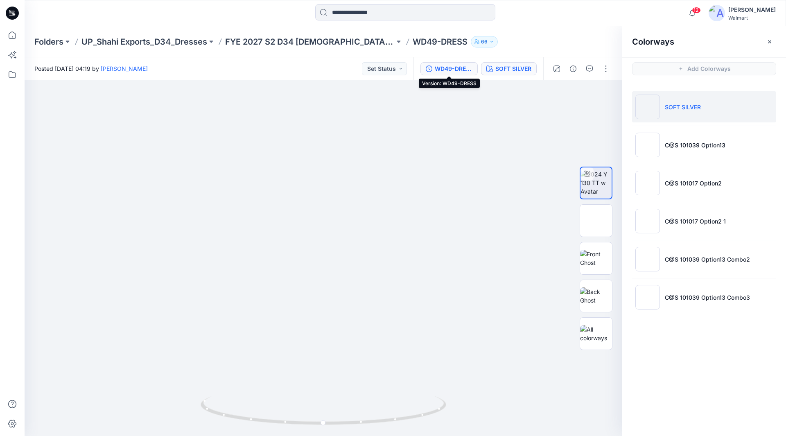
click at [439, 68] on div "WD49-DRESS" at bounding box center [454, 68] width 38 height 9
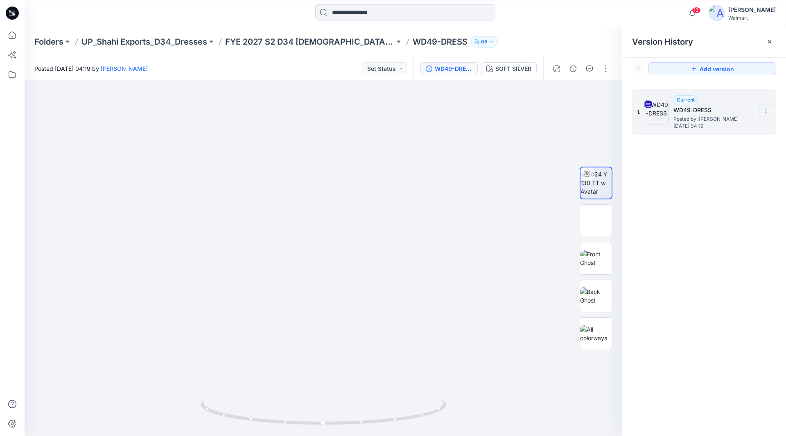
click at [763, 110] on icon at bounding box center [766, 111] width 7 height 7
click at [701, 251] on div "1. Current WD49-DRESS Posted by: [PERSON_NAME] [DATE] 04:19" at bounding box center [704, 264] width 164 height 368
